Goal: Task Accomplishment & Management: Use online tool/utility

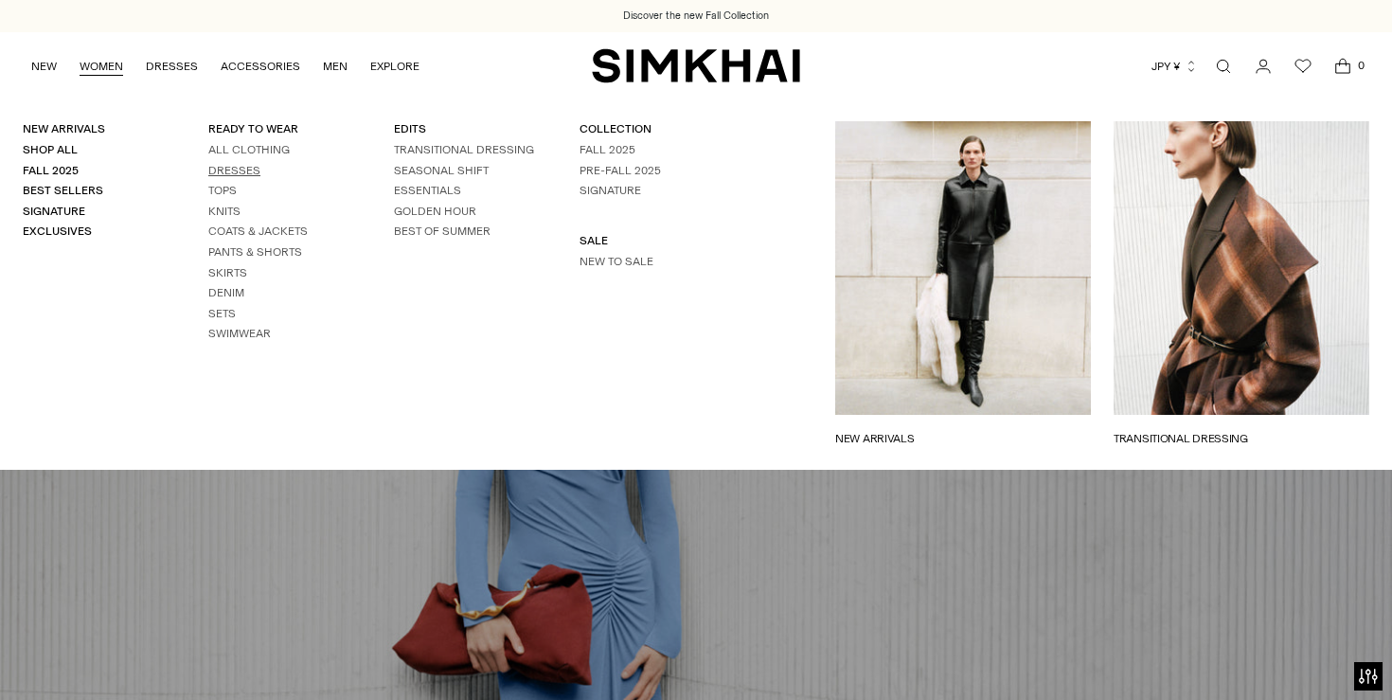
click at [238, 169] on link "Dresses" at bounding box center [234, 170] width 52 height 13
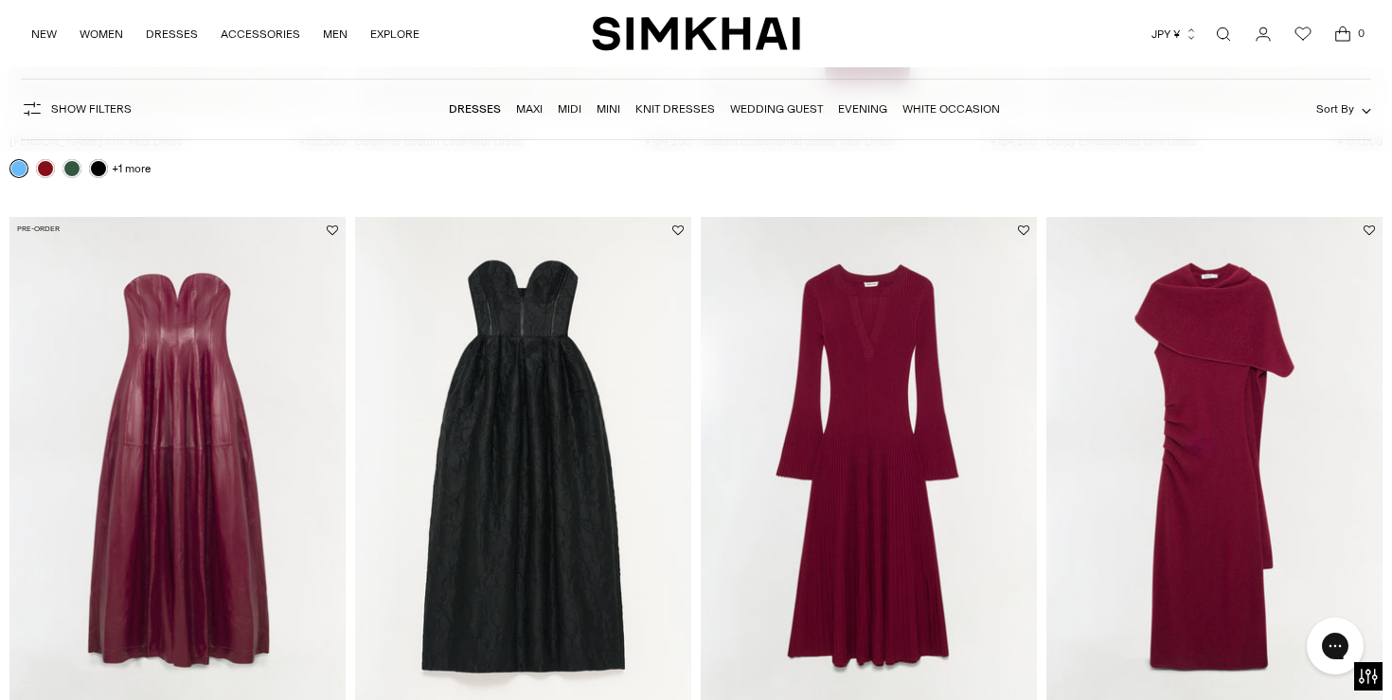
scroll to position [2472, 0]
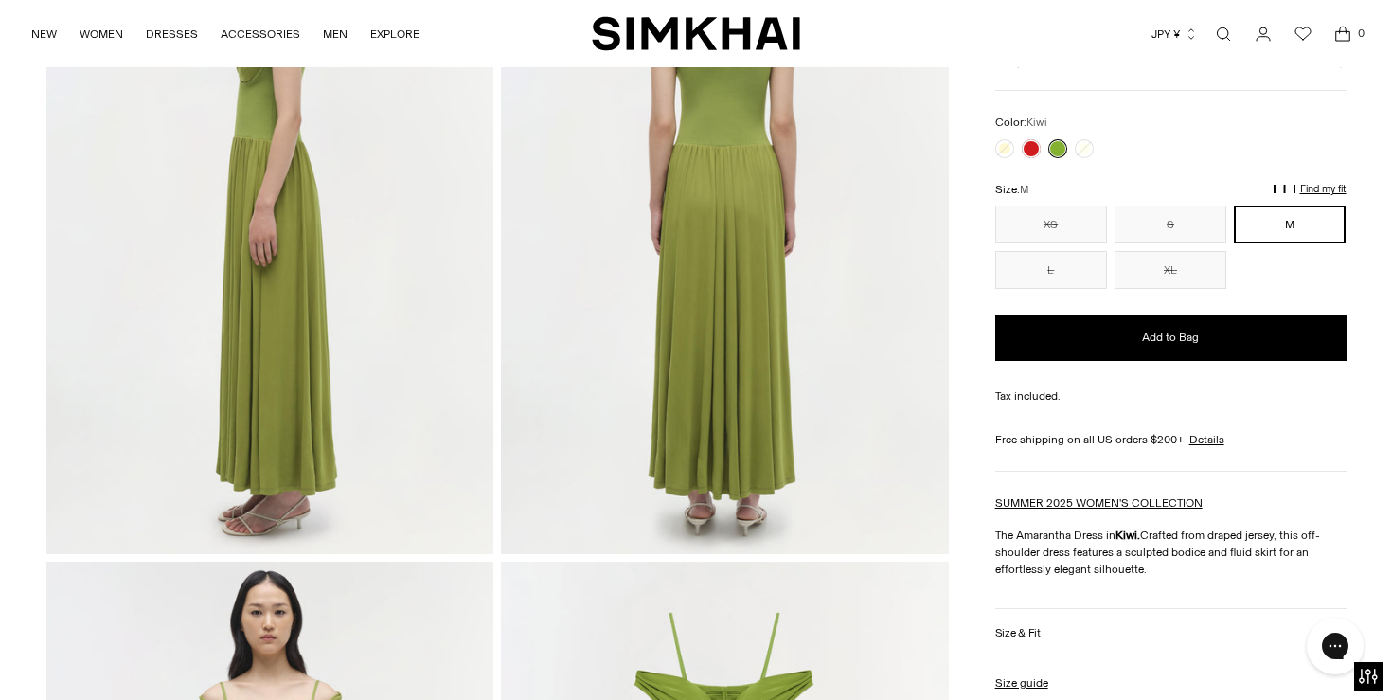
scroll to position [743, 0]
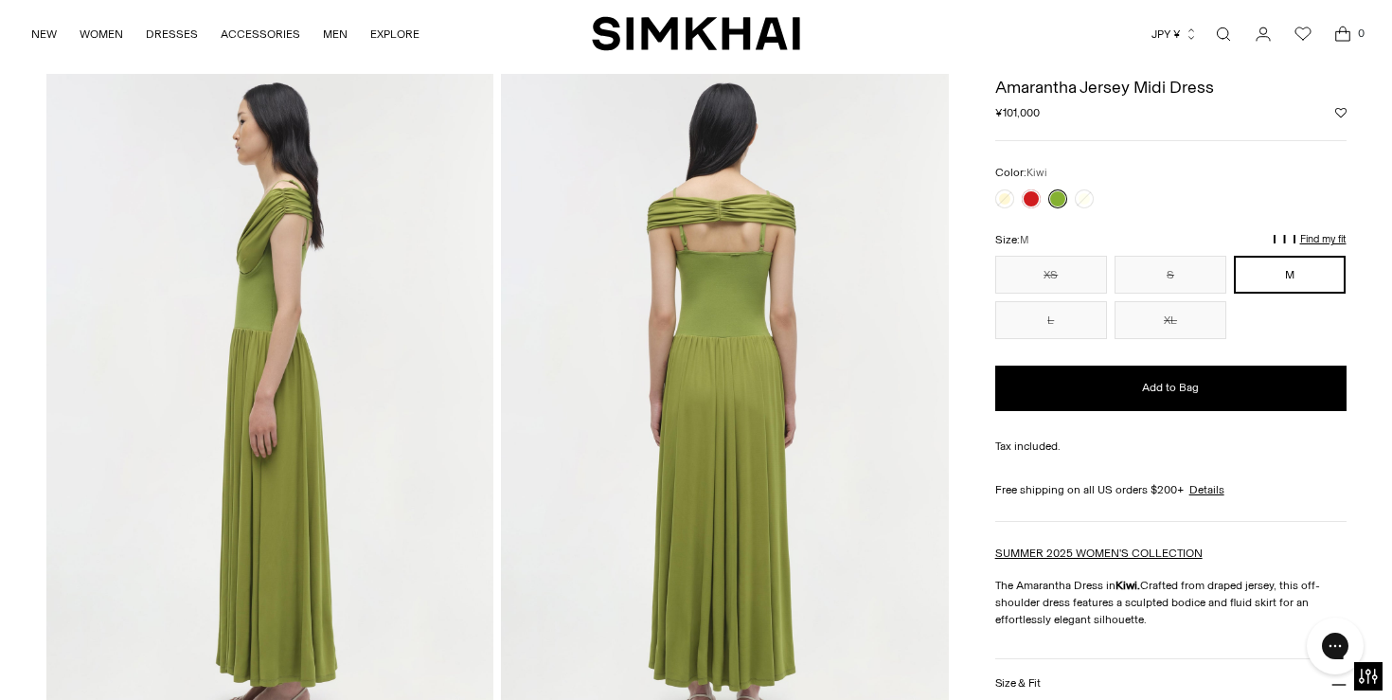
click at [1102, 237] on p "Find my fit" at bounding box center [1091, 248] width 22 height 34
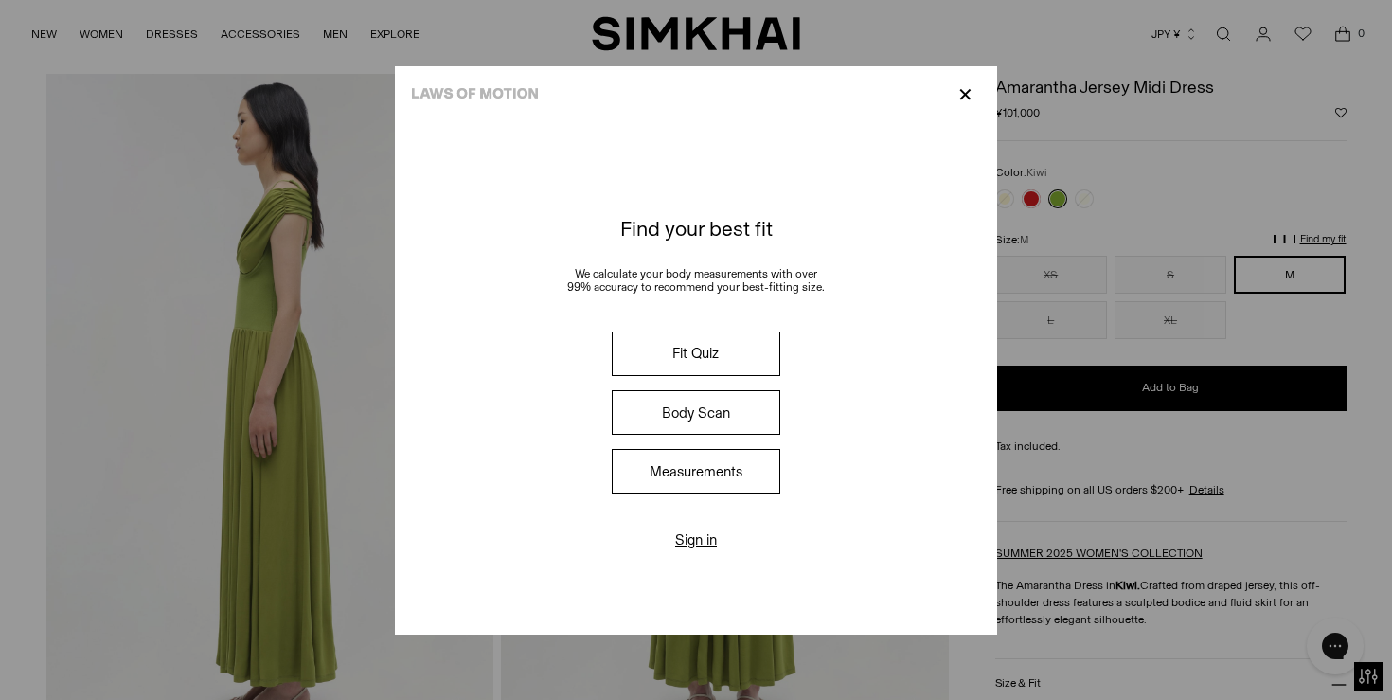
click at [706, 353] on button "Fit Quiz" at bounding box center [696, 353] width 169 height 44
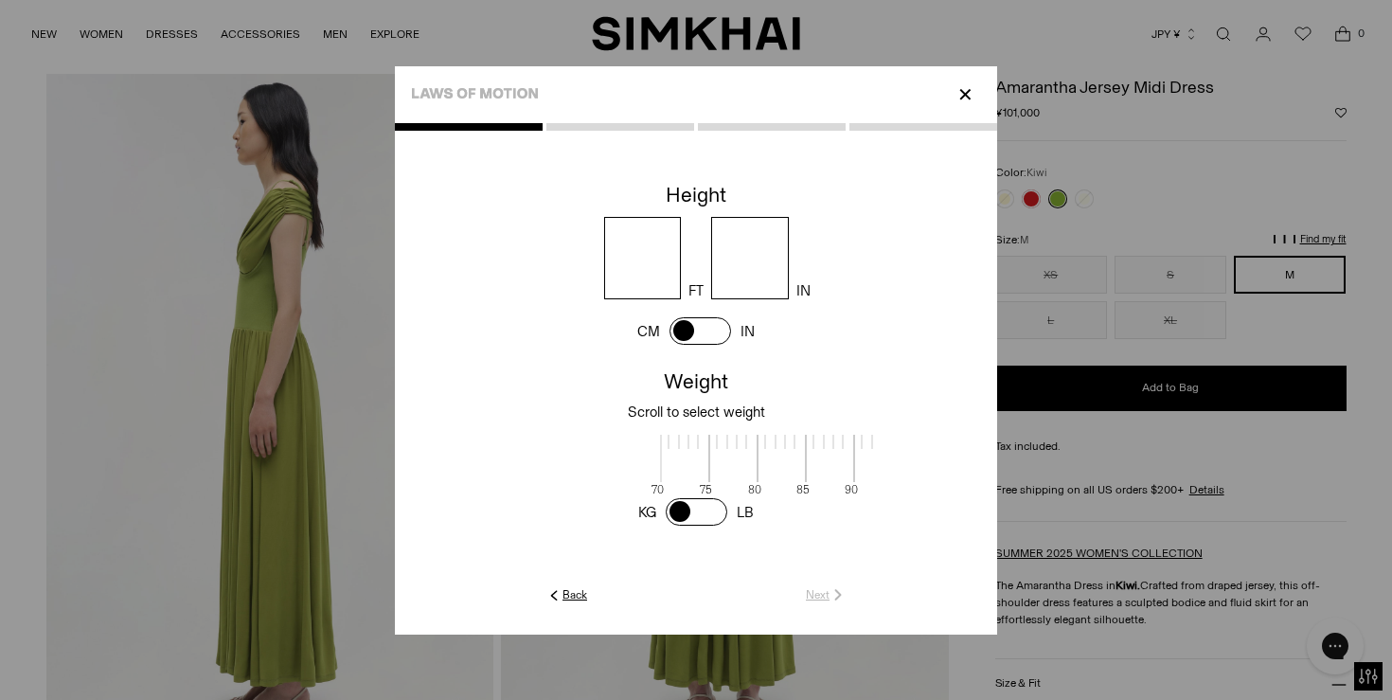
scroll to position [2, 615]
click at [642, 274] on input "number" at bounding box center [643, 258] width 78 height 82
type input "*"
click at [772, 263] on input "number" at bounding box center [750, 258] width 78 height 82
type input "*"
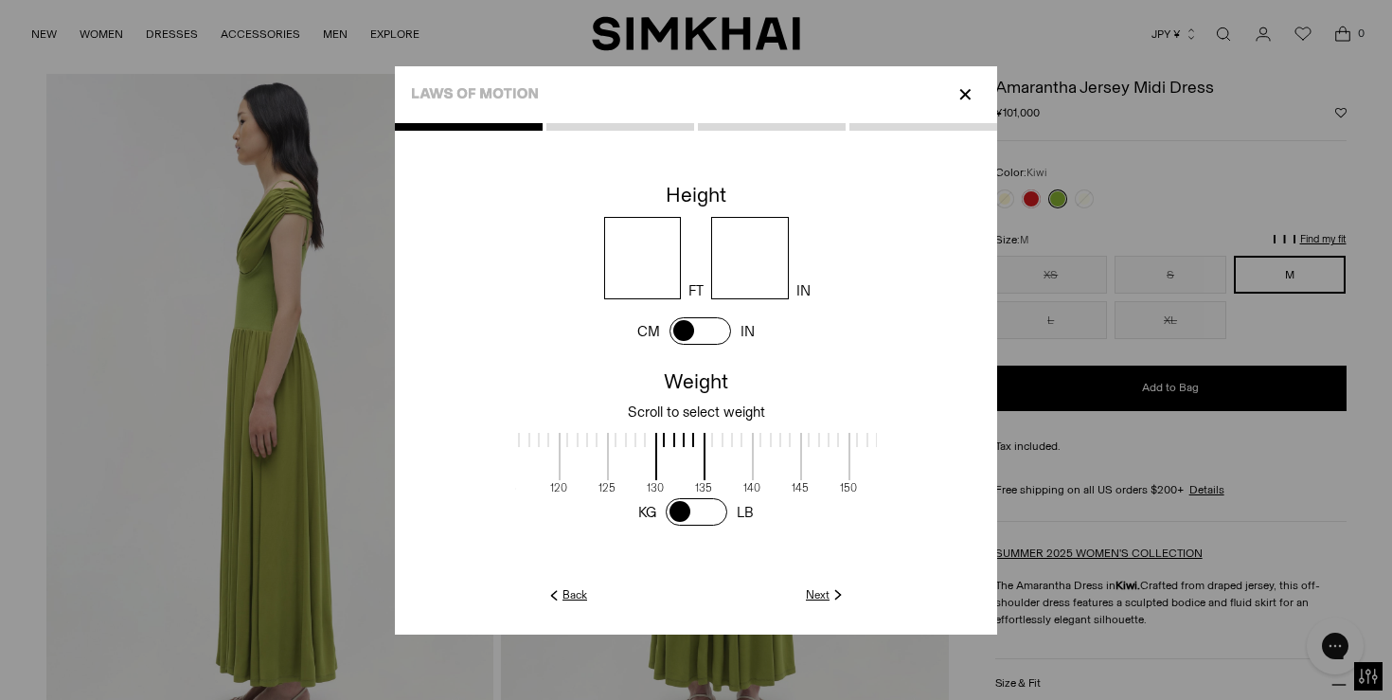
scroll to position [2, 581]
drag, startPoint x: 772, startPoint y: 470, endPoint x: 806, endPoint y: 468, distance: 34.1
click at [806, 468] on span at bounding box center [828, 456] width 50 height 47
click at [811, 594] on link "Next" at bounding box center [826, 594] width 41 height 17
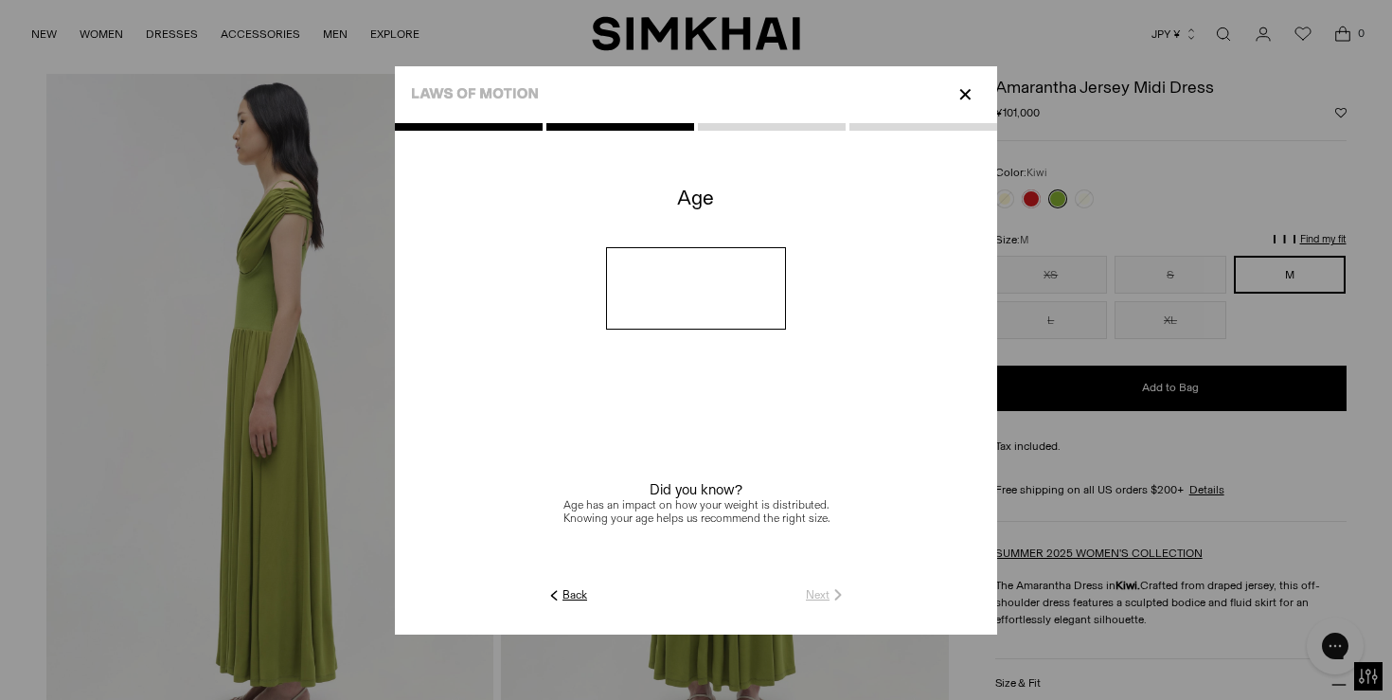
click at [717, 275] on input "number" at bounding box center [696, 288] width 181 height 82
type input "**"
click at [820, 586] on link "Next" at bounding box center [826, 594] width 41 height 17
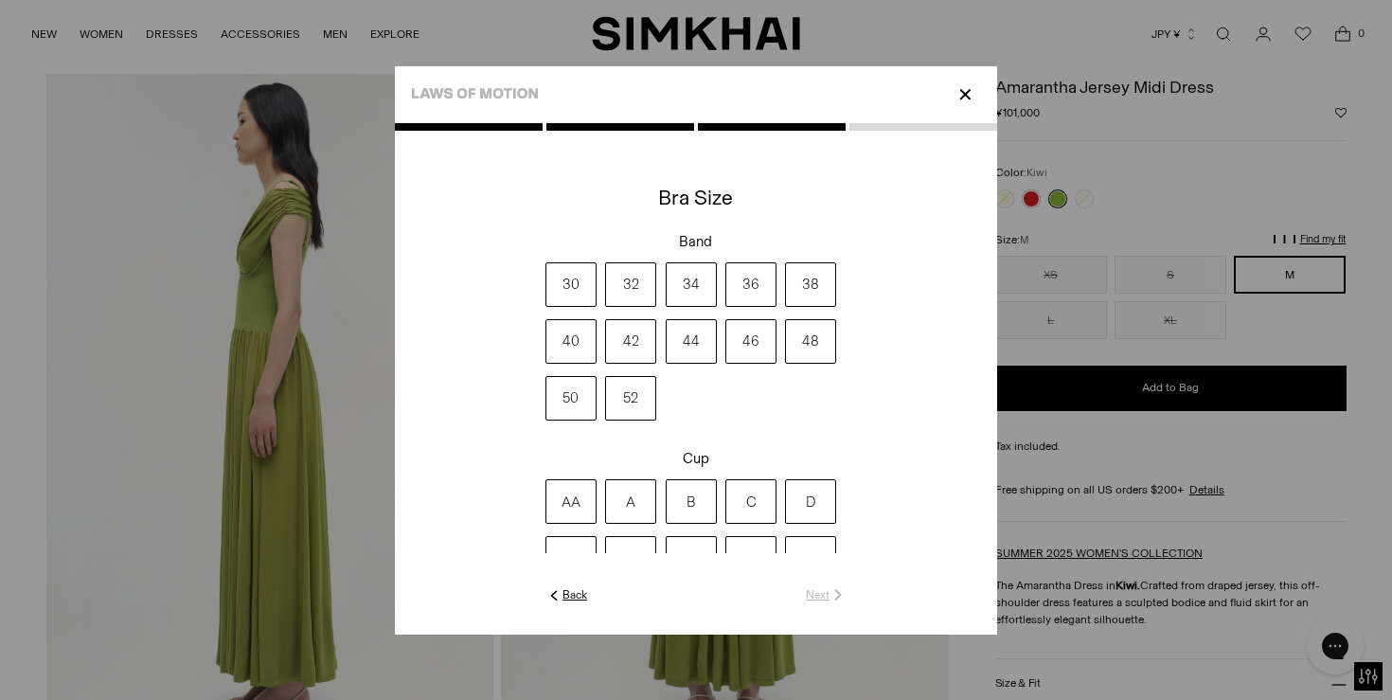
click at [739, 286] on label "36" at bounding box center [750, 284] width 51 height 44
click at [691, 498] on label "B" at bounding box center [690, 501] width 51 height 44
click at [827, 598] on link "Next" at bounding box center [826, 594] width 41 height 17
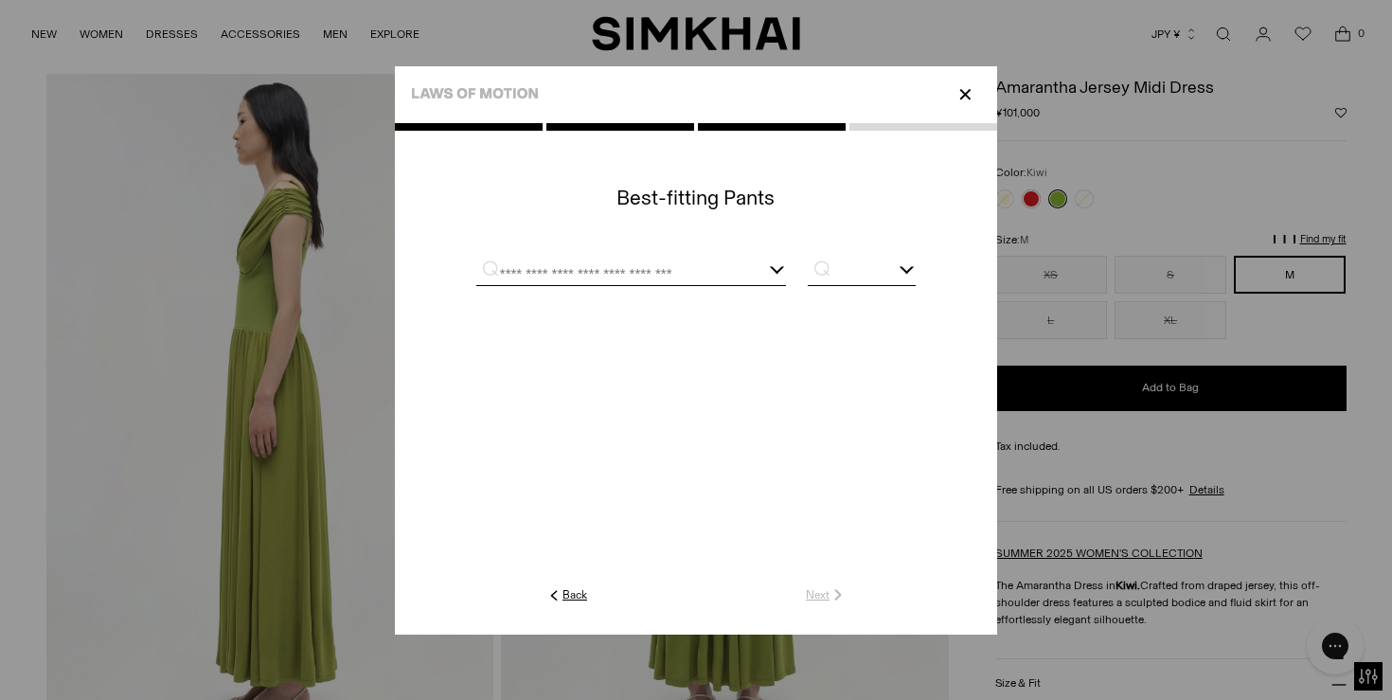
click at [773, 268] on div at bounding box center [631, 273] width 310 height 24
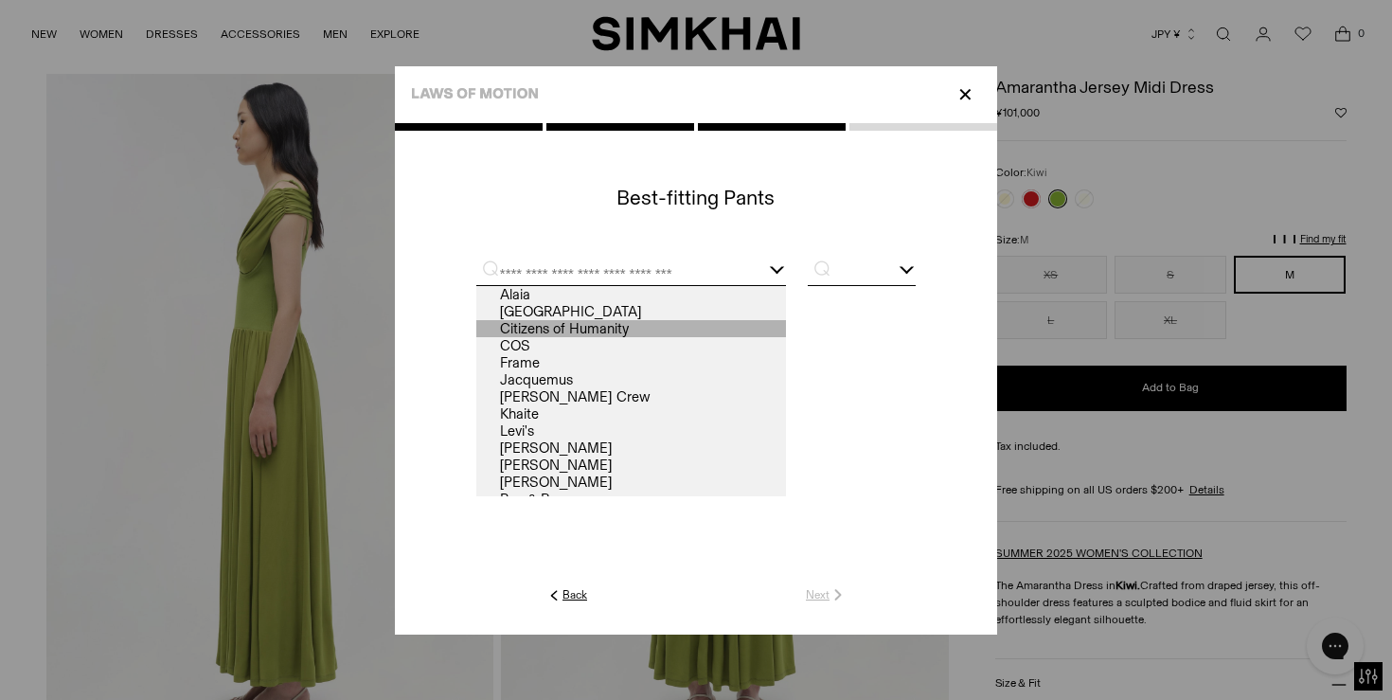
click at [671, 325] on link "Citizens of Humanity" at bounding box center [631, 328] width 310 height 17
type input "**********"
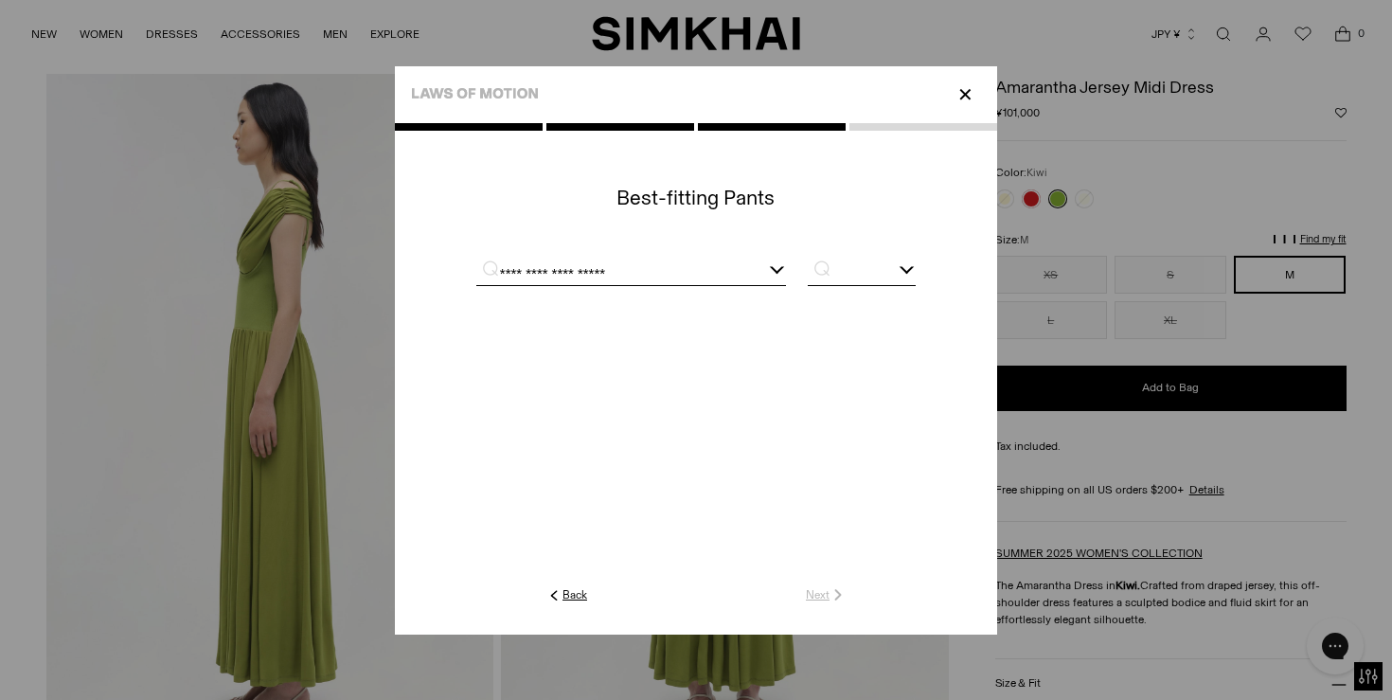
click at [850, 267] on input "text" at bounding box center [861, 273] width 108 height 24
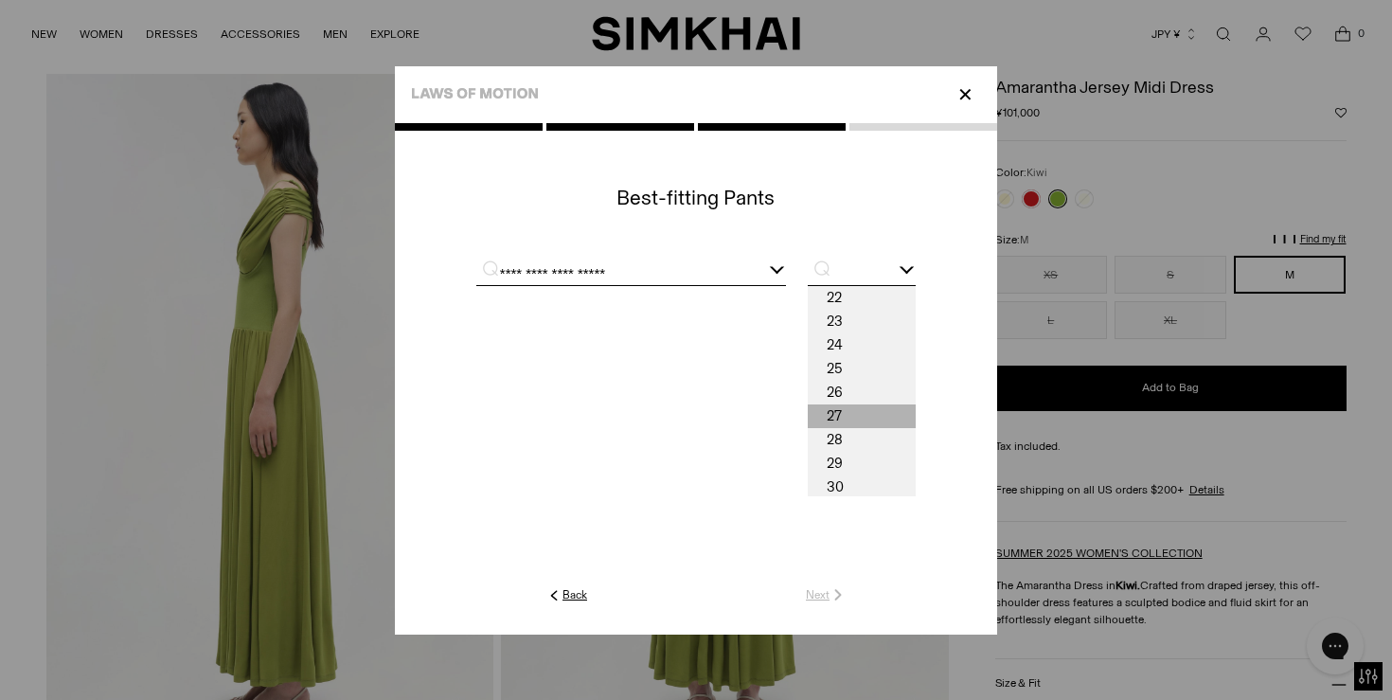
click at [843, 422] on span "27" at bounding box center [861, 416] width 108 height 24
type input "**"
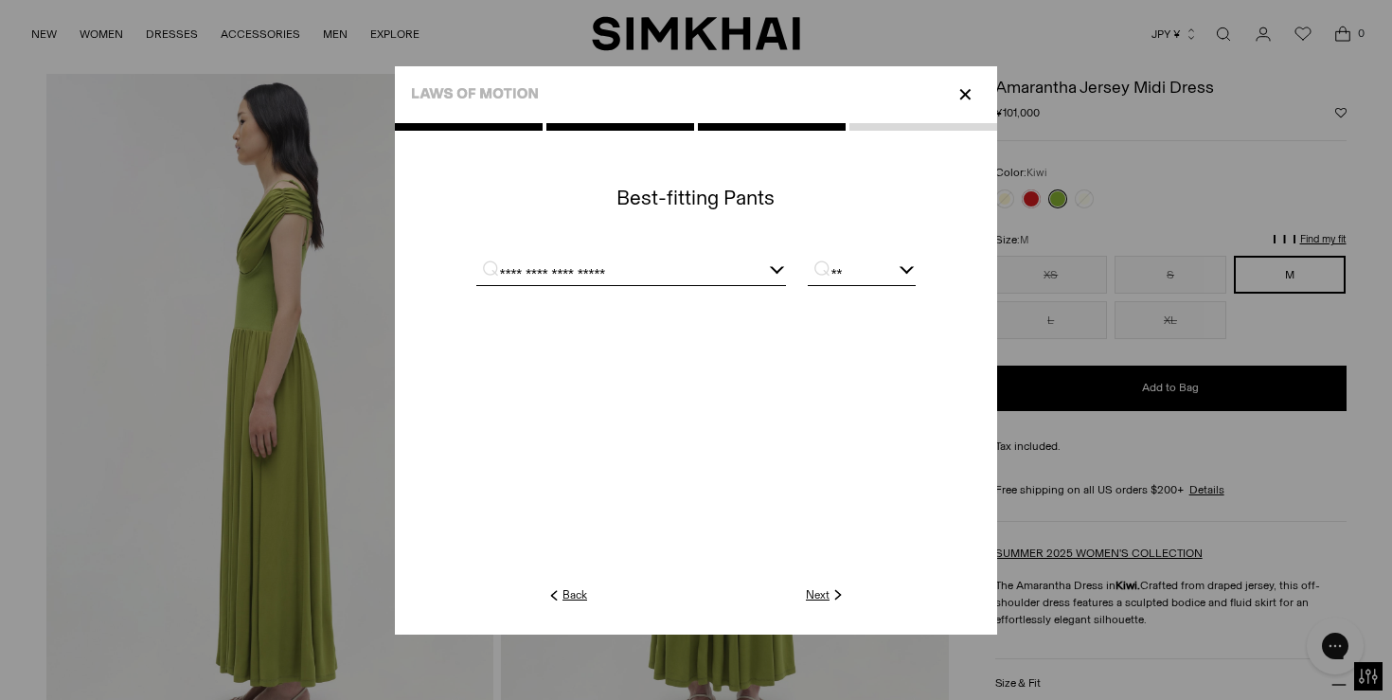
click at [813, 593] on link "Next" at bounding box center [826, 594] width 41 height 17
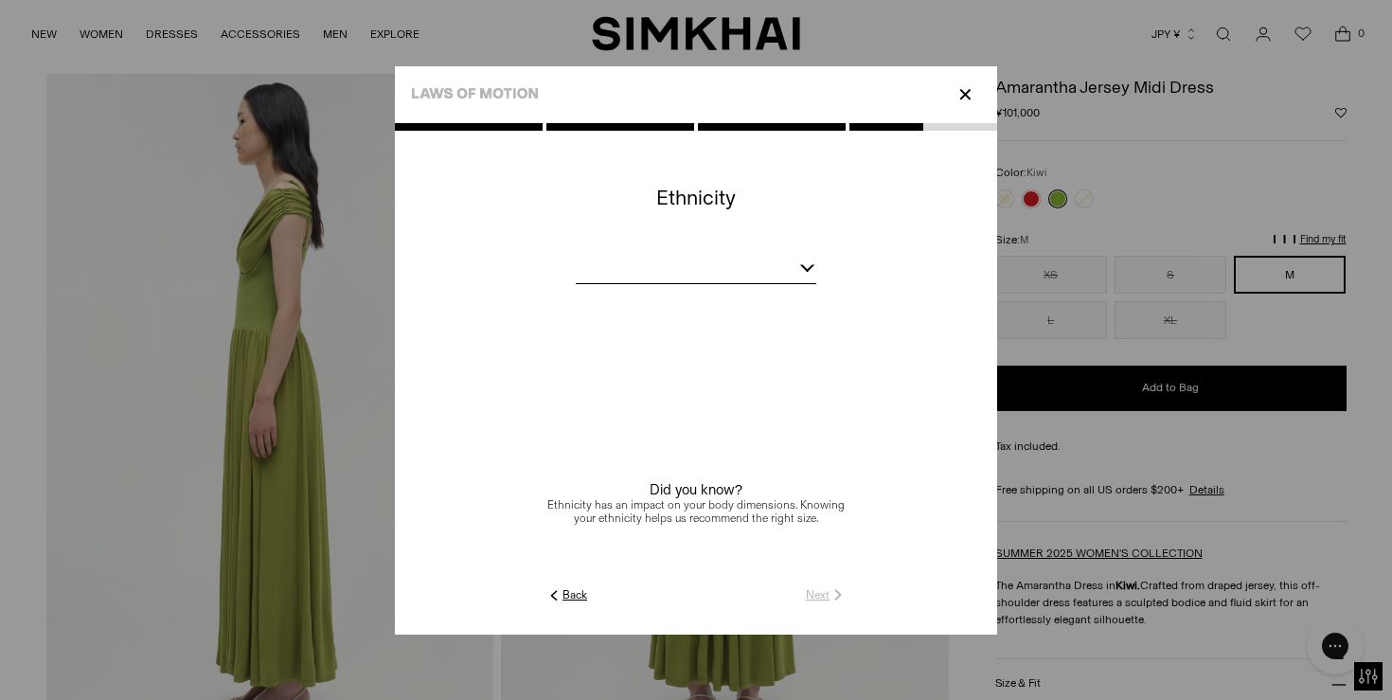
click at [766, 275] on div at bounding box center [696, 271] width 240 height 24
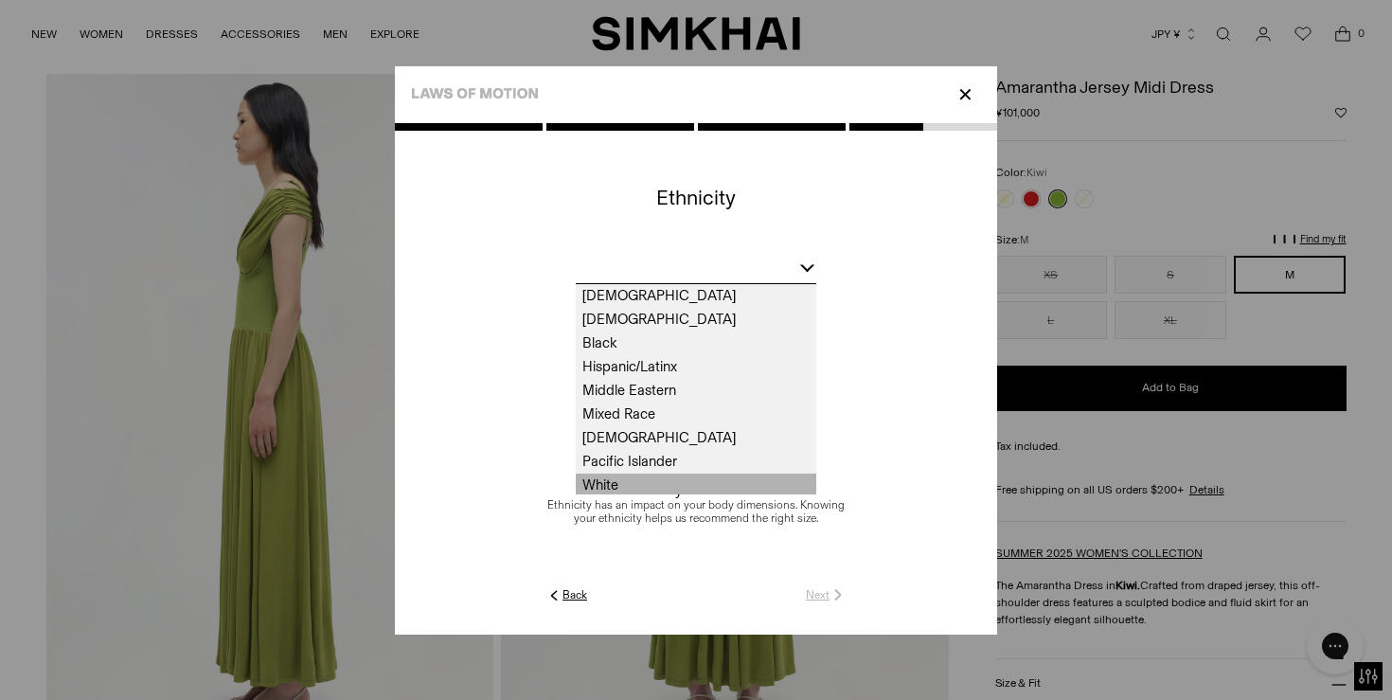
click at [691, 481] on span "White" at bounding box center [696, 485] width 240 height 24
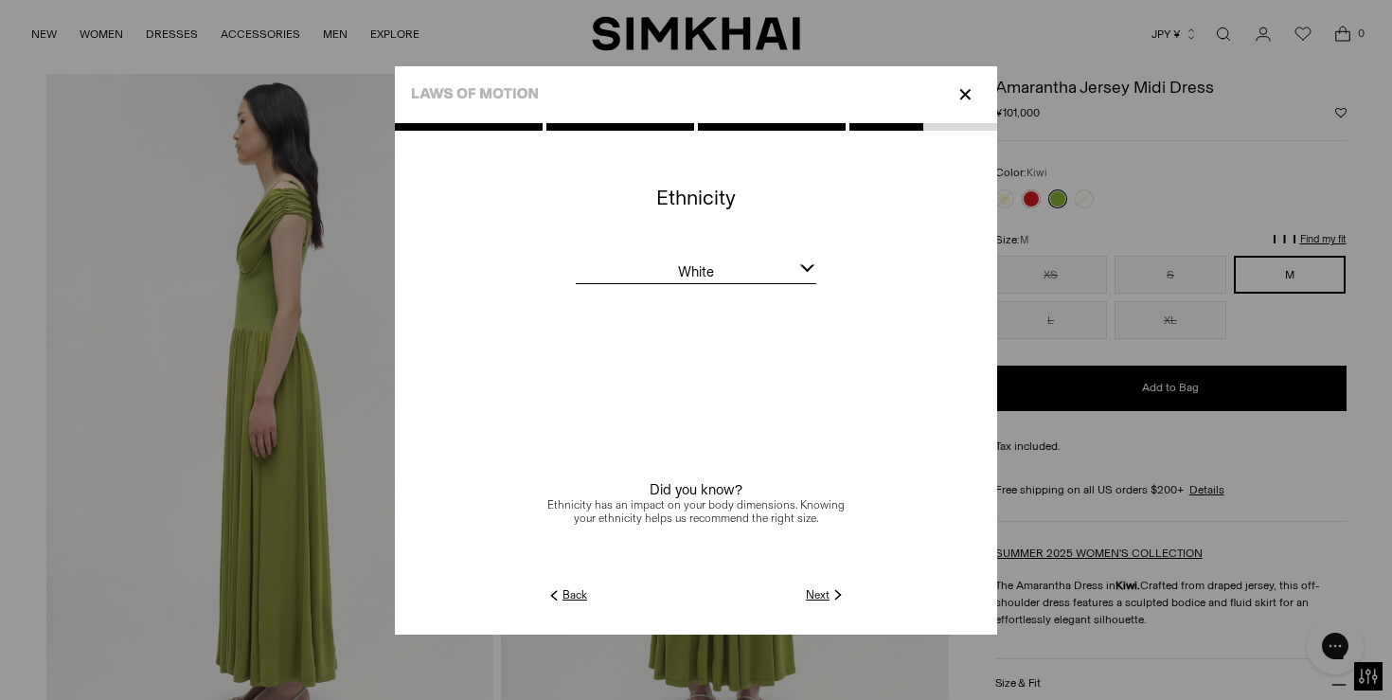
click at [825, 594] on link "Next" at bounding box center [826, 594] width 41 height 17
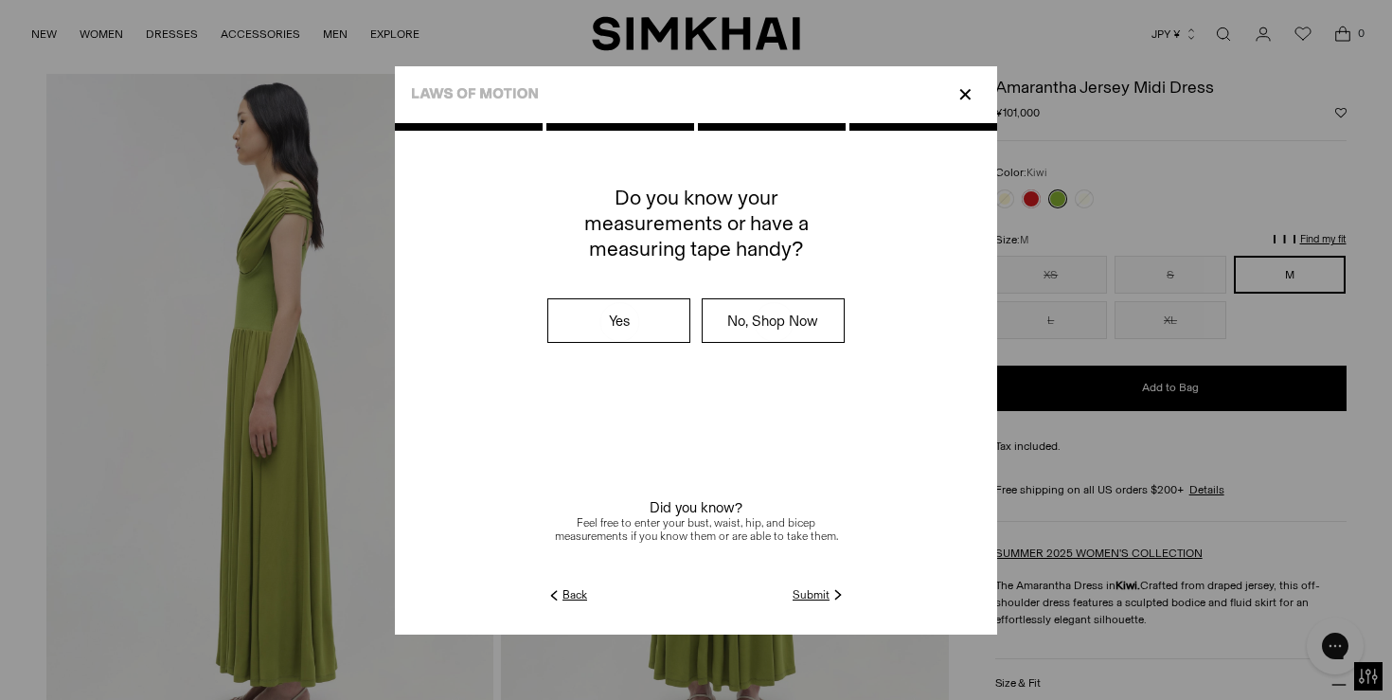
click at [817, 591] on link "Submit" at bounding box center [819, 594] width 54 height 17
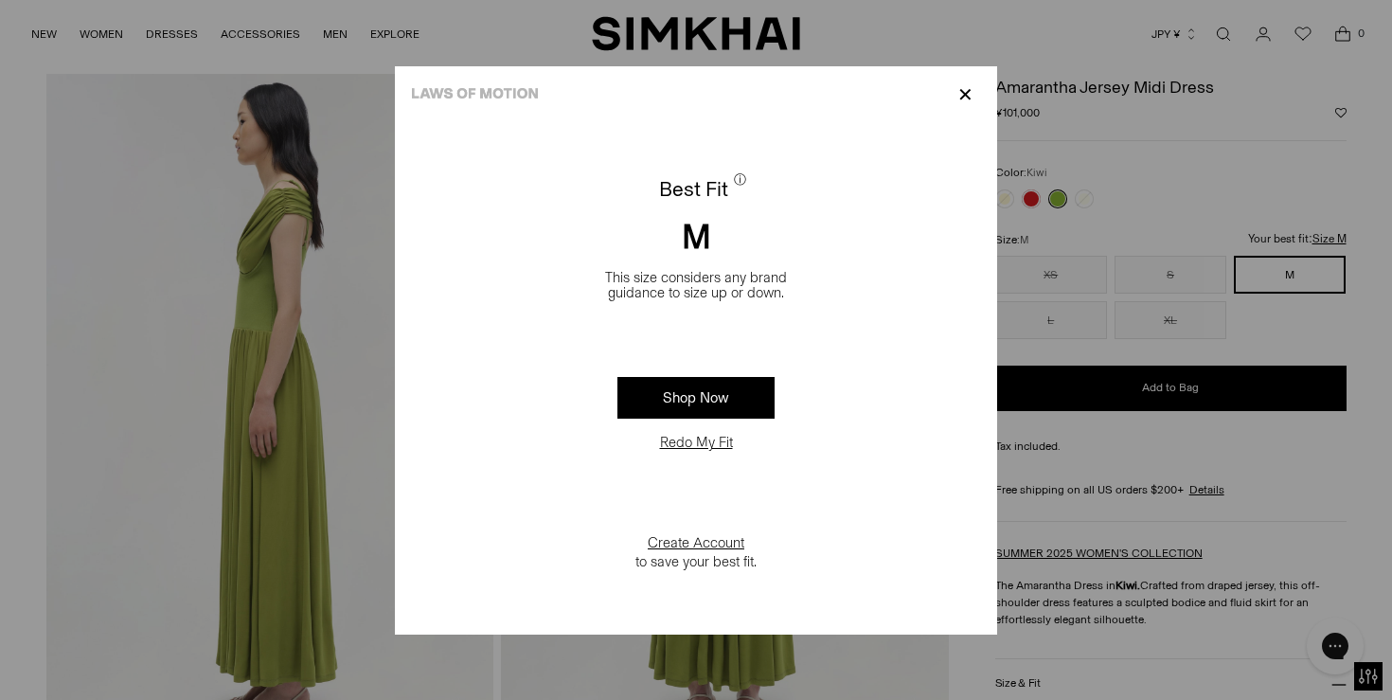
click at [967, 99] on p "✕" at bounding box center [965, 95] width 26 height 32
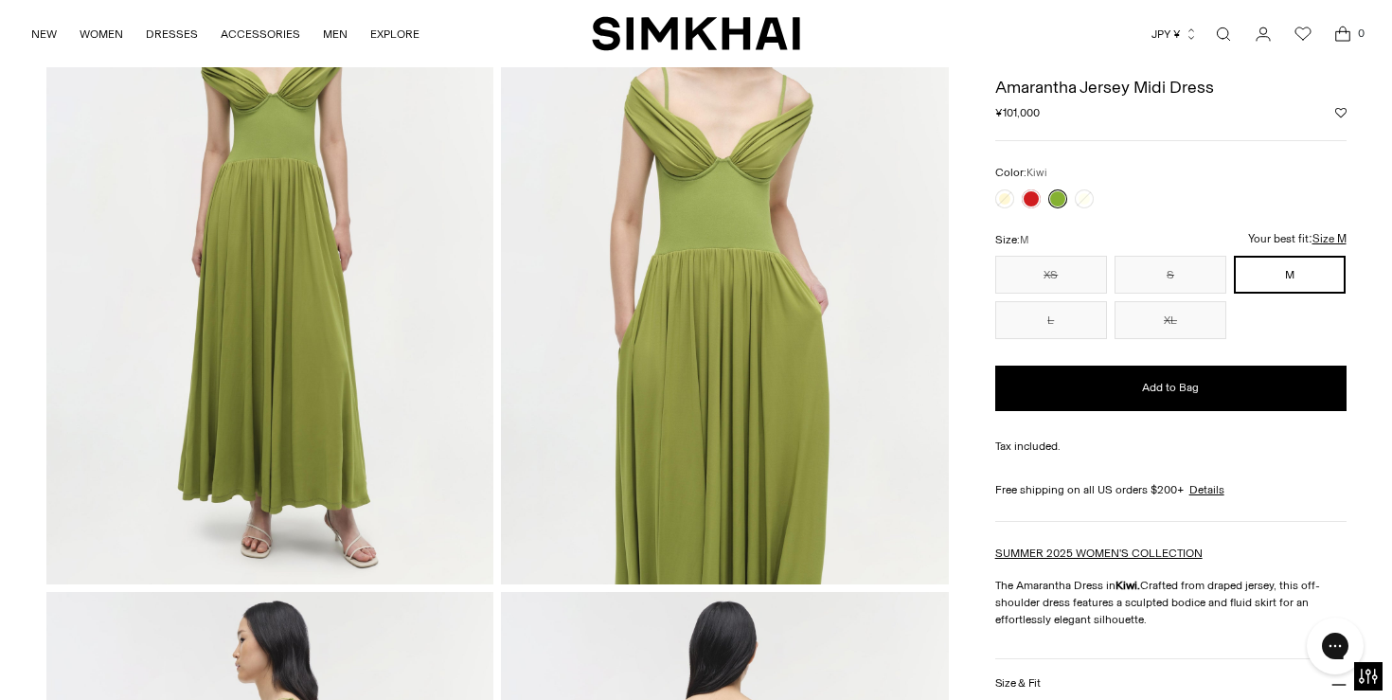
scroll to position [0, 0]
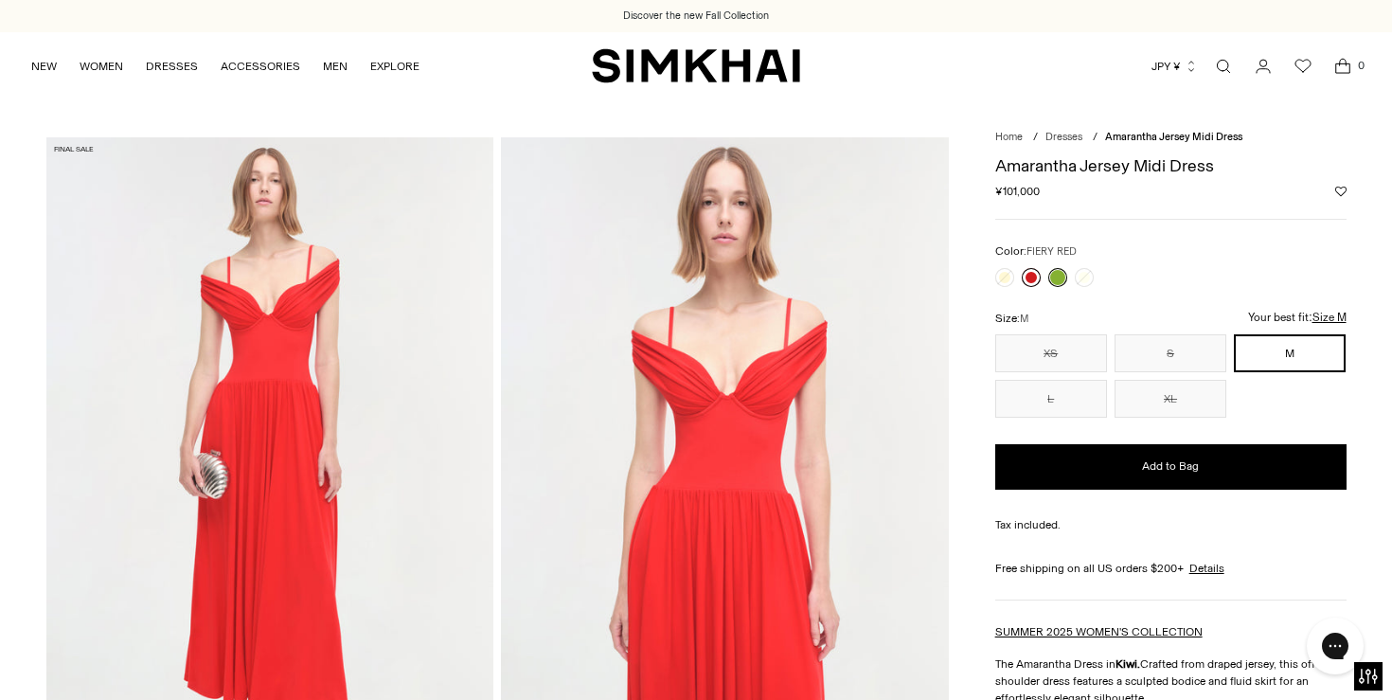
click at [1030, 271] on link at bounding box center [1030, 277] width 19 height 19
